Goal: Task Accomplishment & Management: Manage account settings

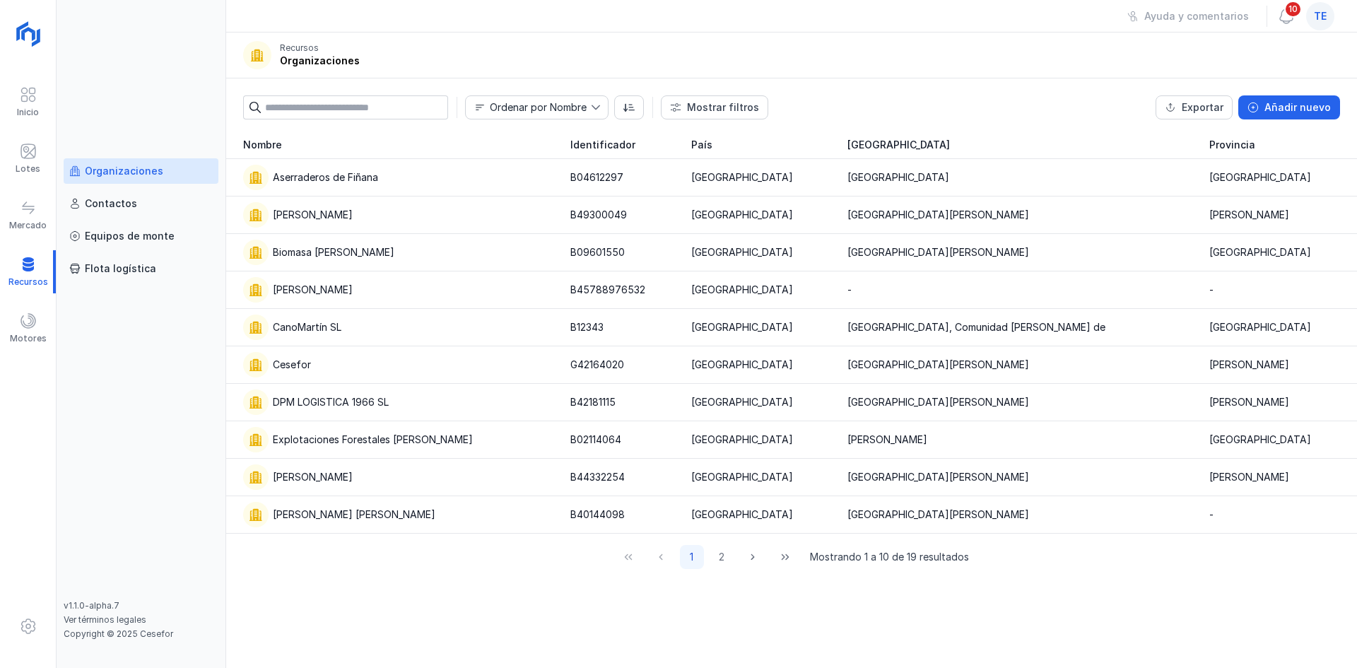
click at [672, 20] on span "te" at bounding box center [1320, 16] width 13 height 14
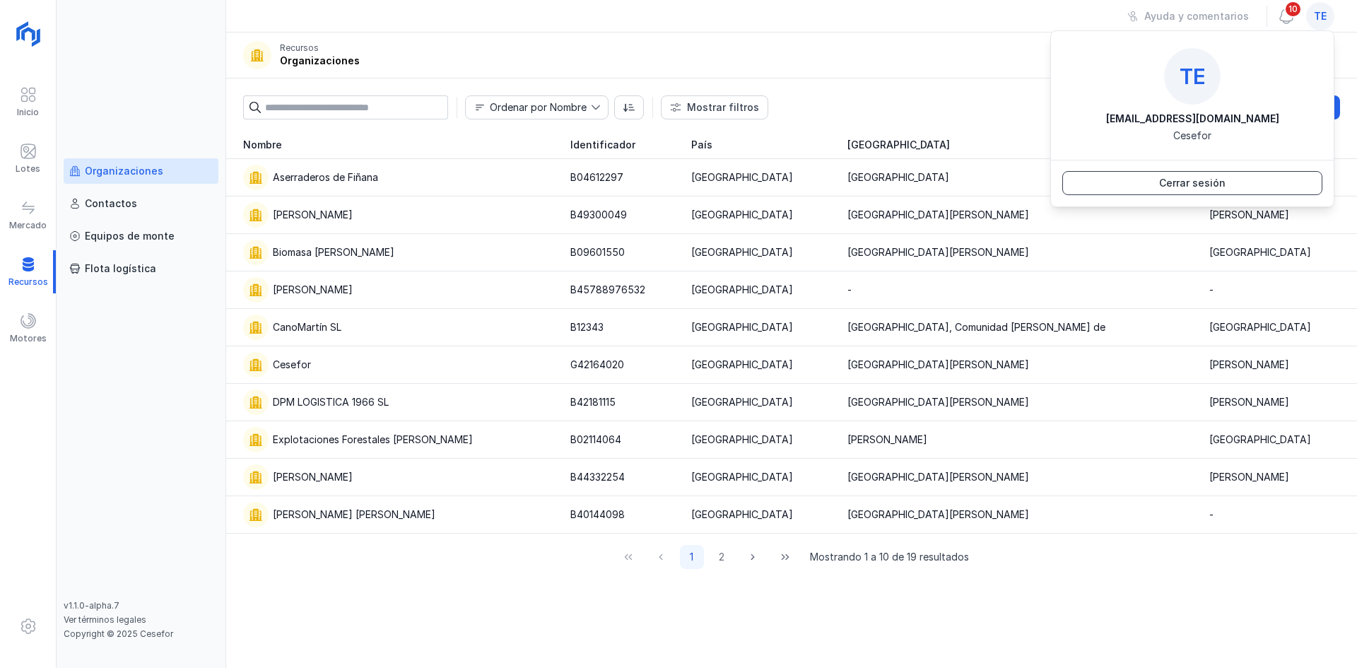
click at [672, 180] on div "Cerrar sesión" at bounding box center [1192, 183] width 66 height 14
